Goal: Task Accomplishment & Management: Manage account settings

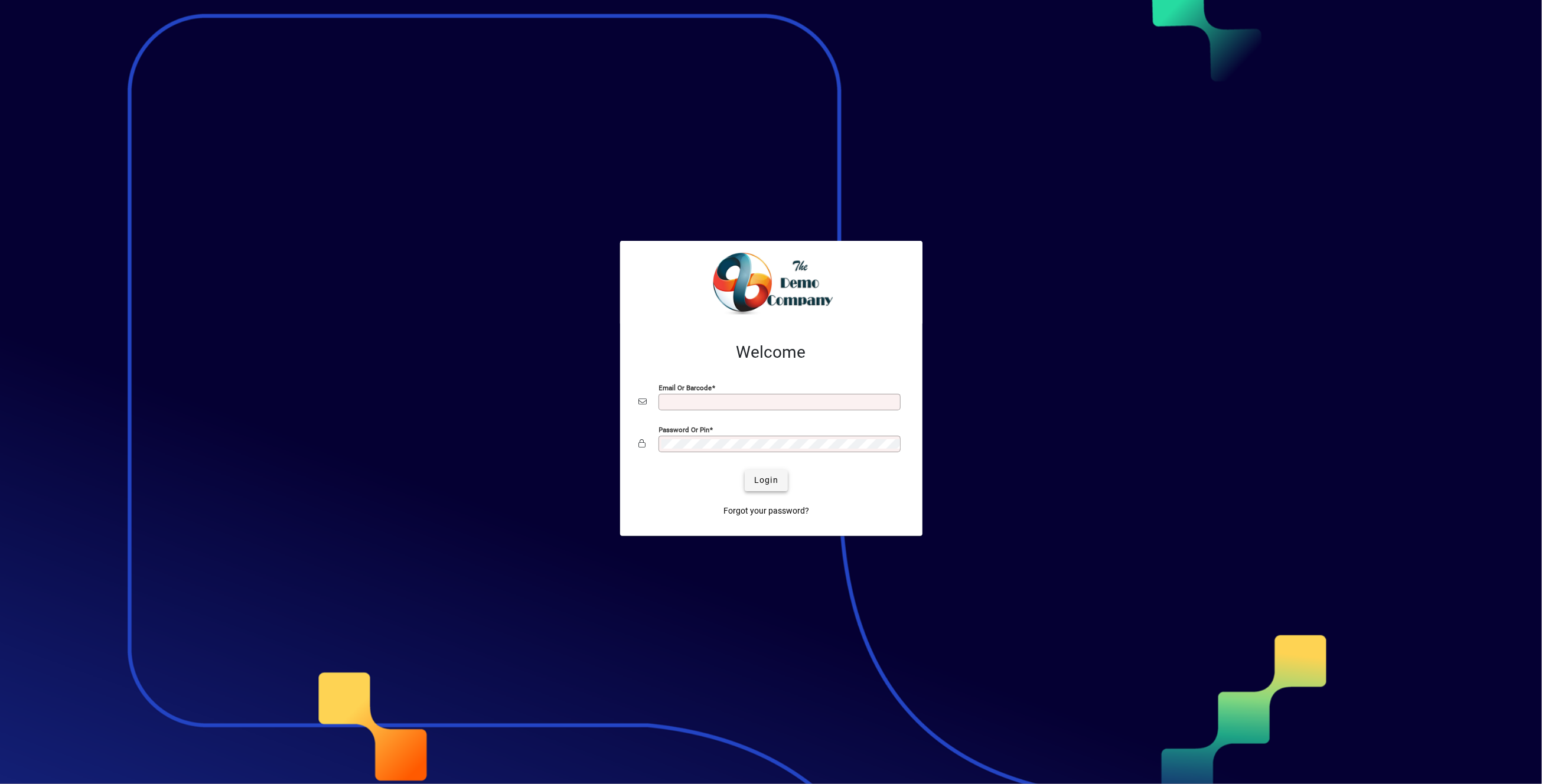
type input "**********"
click at [767, 479] on span "Login" at bounding box center [766, 480] width 24 height 12
